Goal: Transaction & Acquisition: Download file/media

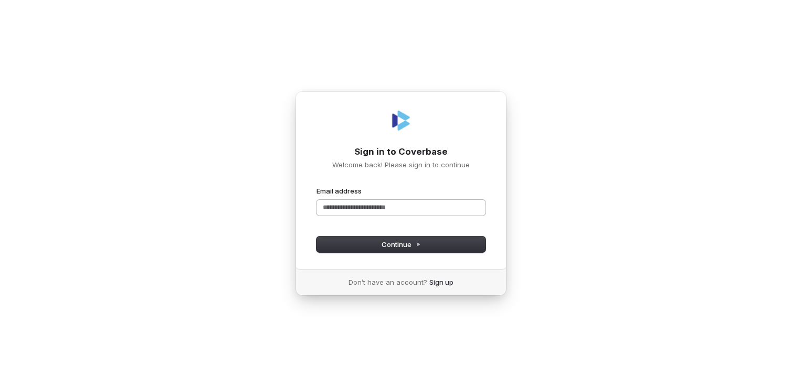
click at [388, 215] on input "Email address" at bounding box center [400, 208] width 169 height 16
click at [382, 209] on input "Email address" at bounding box center [400, 208] width 169 height 16
click at [316, 186] on button "submit" at bounding box center [316, 186] width 0 height 0
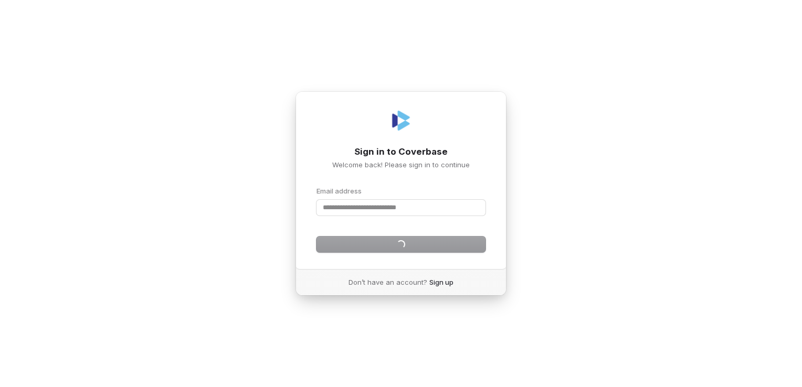
type input "**********"
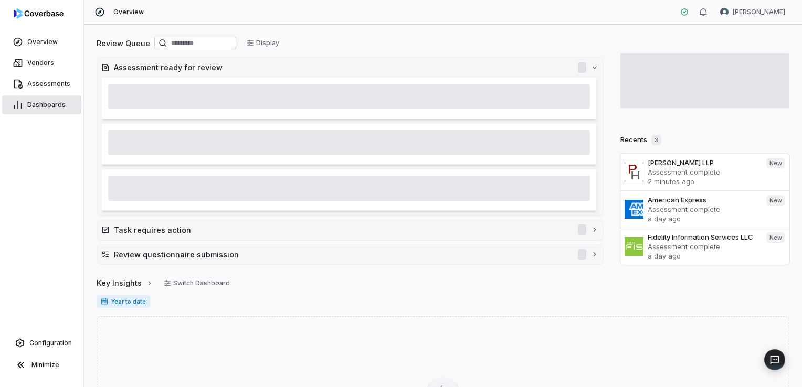
click at [43, 105] on span "Dashboards" at bounding box center [46, 105] width 38 height 8
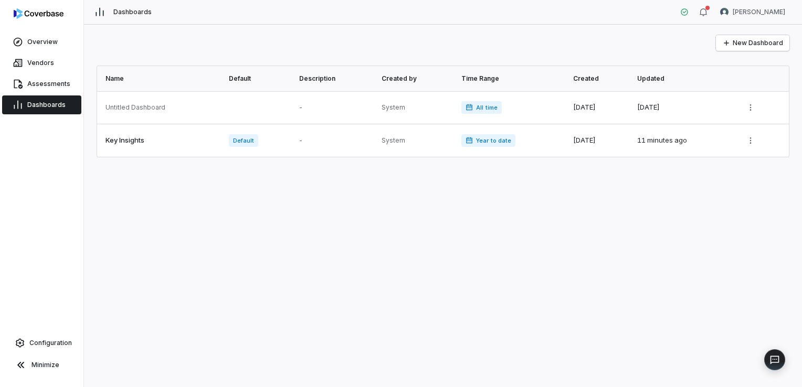
click at [45, 108] on span "Dashboards" at bounding box center [46, 105] width 38 height 8
click at [51, 87] on span "Assessments" at bounding box center [48, 84] width 43 height 8
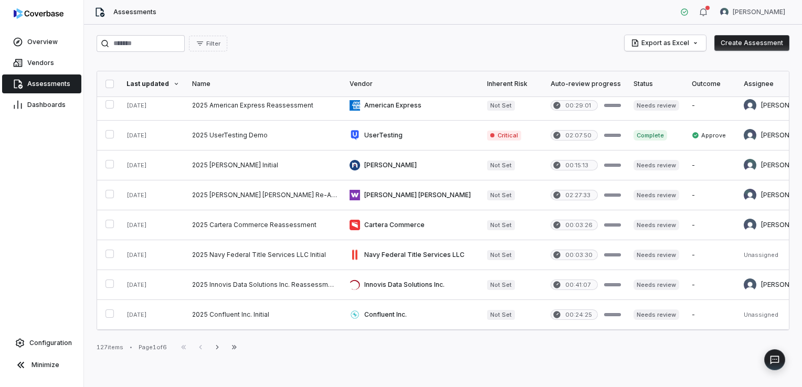
scroll to position [358, 0]
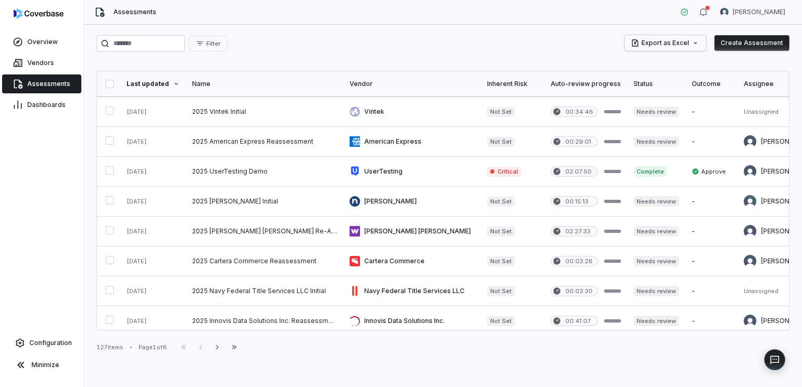
click at [659, 45] on html "Overview Vendors Assessments Dashboards Configuration Minimize Assessments [PER…" at bounding box center [401, 193] width 802 height 387
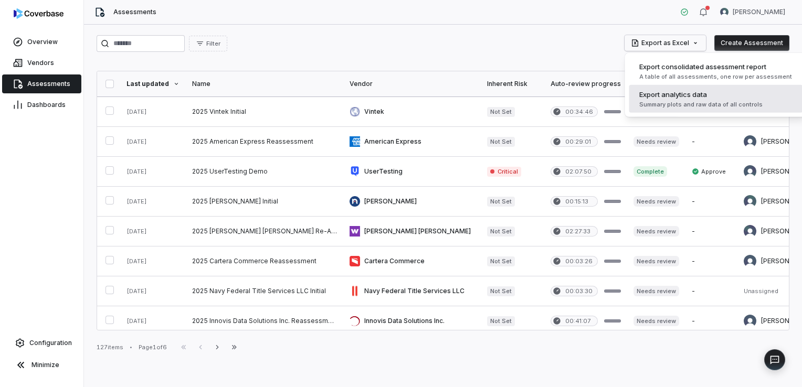
click at [668, 96] on span "Export analytics data" at bounding box center [673, 94] width 68 height 10
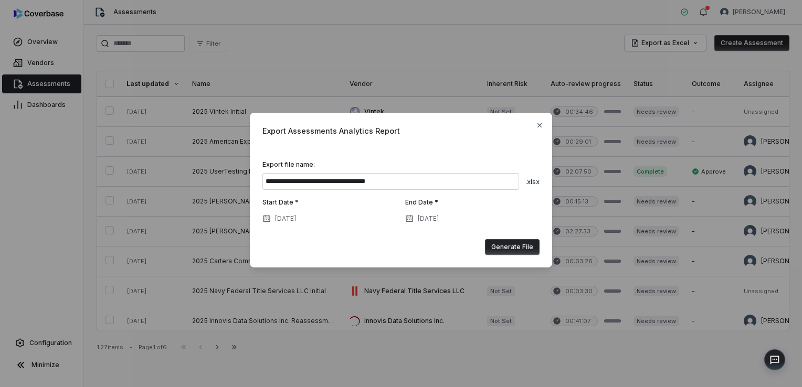
click at [512, 240] on button "Generate File" at bounding box center [512, 247] width 55 height 16
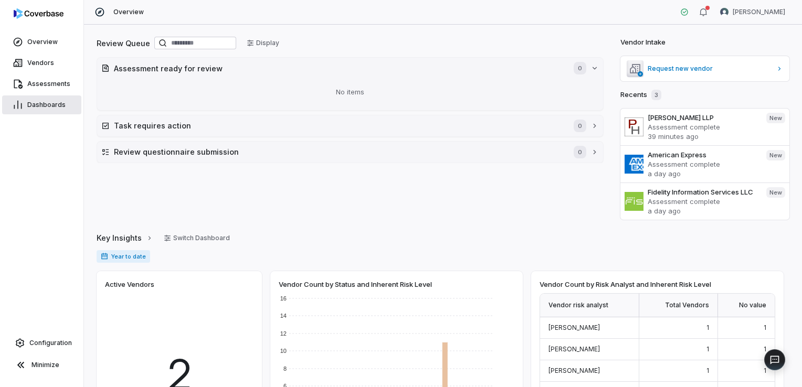
click at [41, 101] on span "Dashboards" at bounding box center [46, 105] width 38 height 8
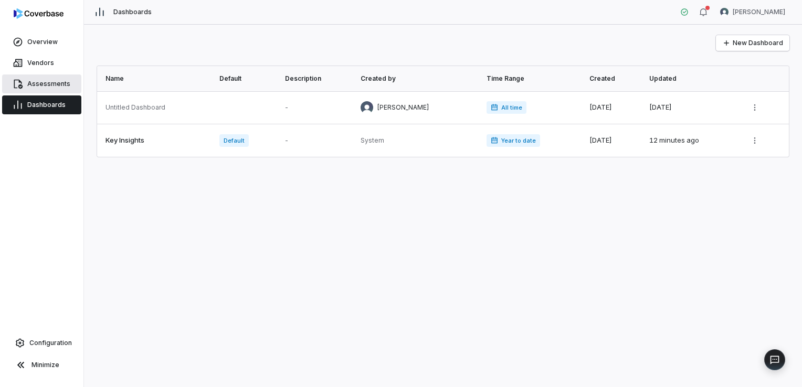
click at [48, 89] on link "Assessments" at bounding box center [41, 84] width 79 height 19
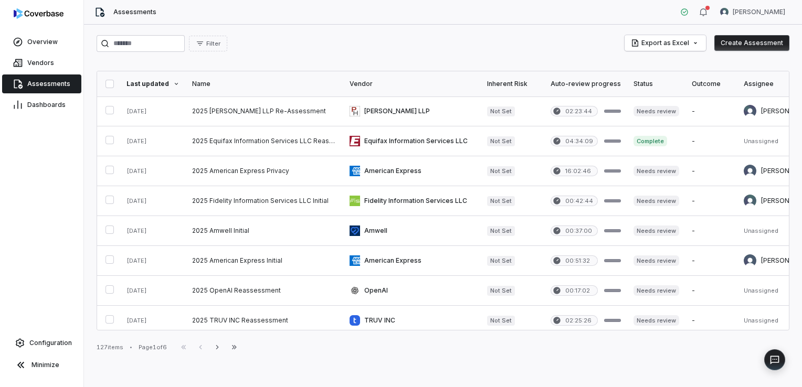
click at [679, 43] on html "Overview Vendors Assessments Dashboards Configuration Minimize Assessments Aksh…" at bounding box center [401, 193] width 802 height 387
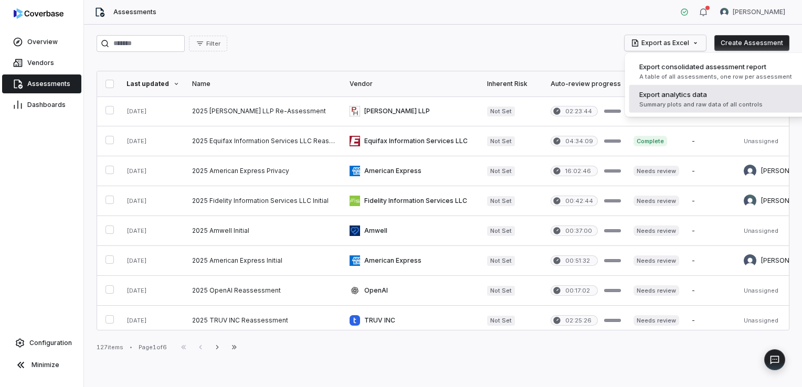
click at [681, 91] on span "Export analytics data" at bounding box center [673, 94] width 68 height 10
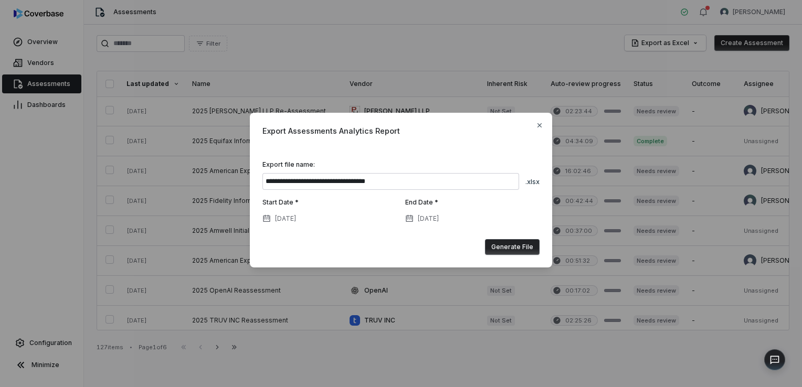
click at [516, 250] on button "Generate File" at bounding box center [512, 247] width 55 height 16
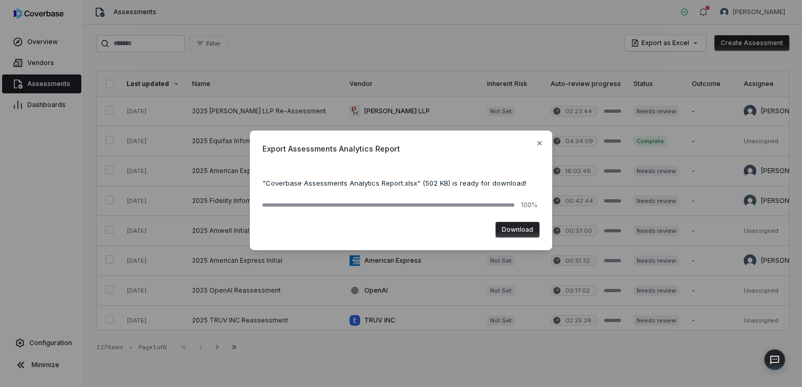
click at [533, 231] on button "Download" at bounding box center [517, 230] width 44 height 16
